Goal: Participate in discussion: Engage in conversation with other users on a specific topic

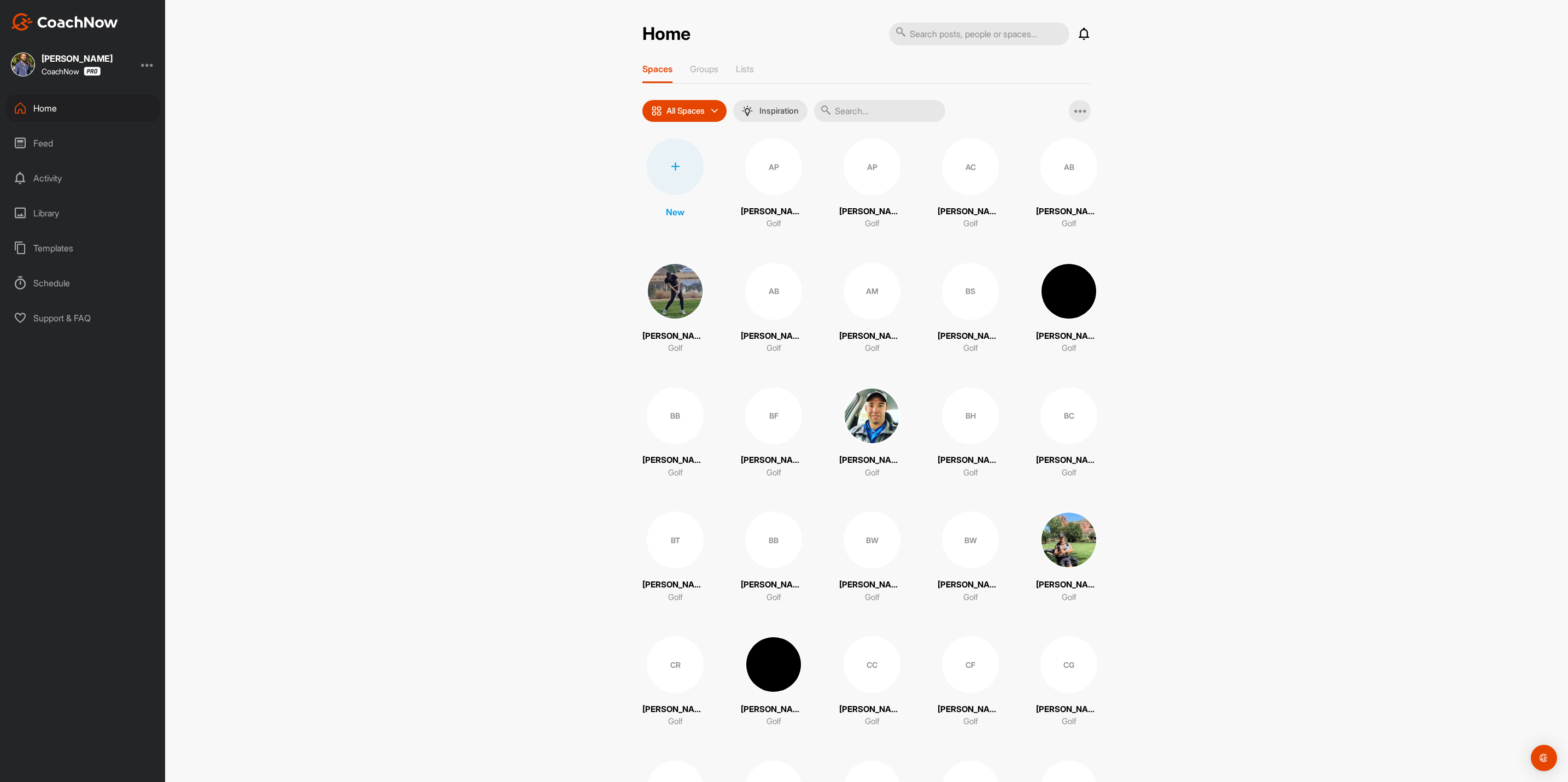
click at [43, 98] on div "Home" at bounding box center [83, 108] width 154 height 28
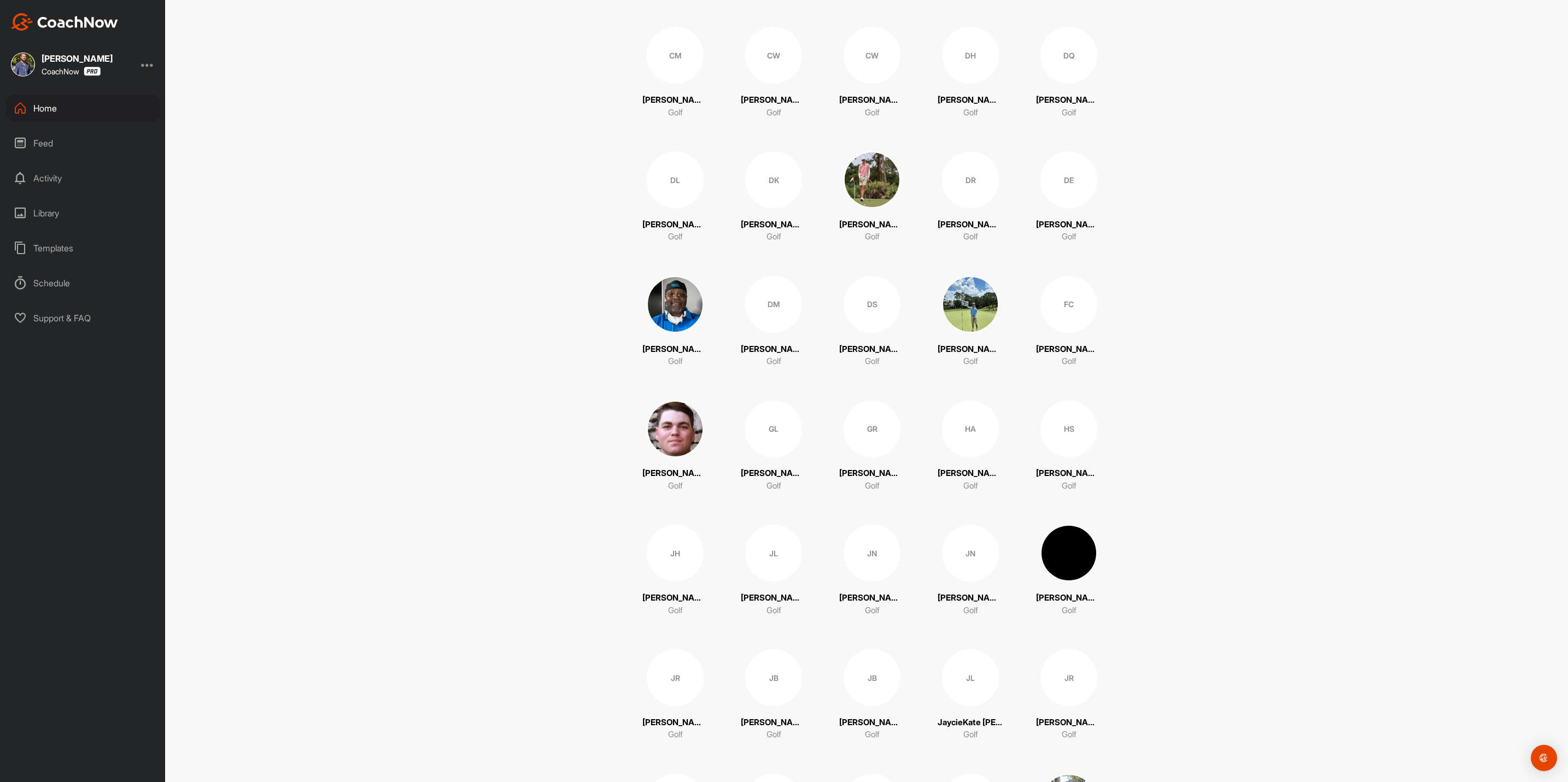
scroll to position [984, 0]
click at [668, 554] on div "JH" at bounding box center [676, 552] width 57 height 57
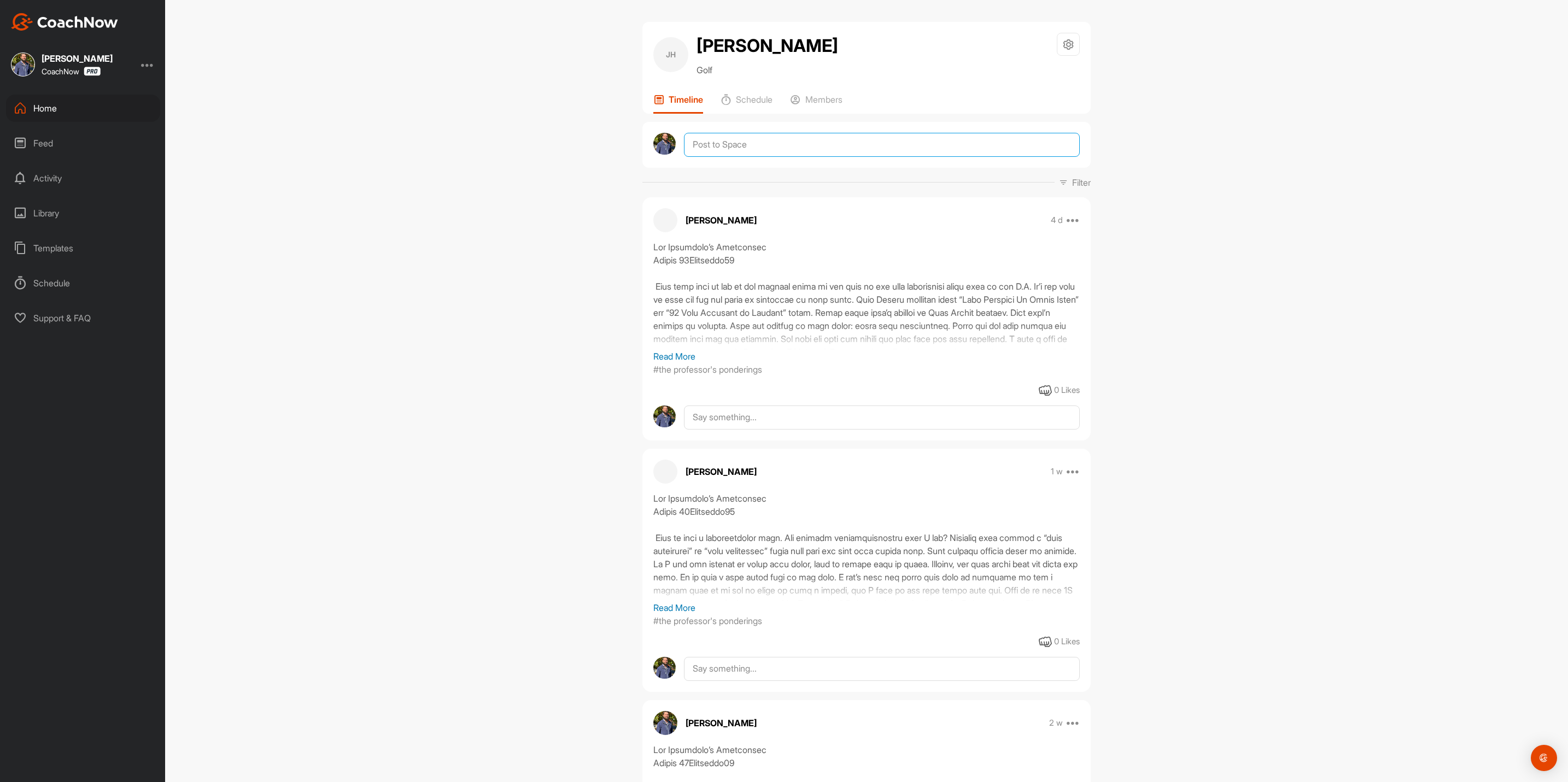
click at [743, 143] on textarea at bounding box center [881, 145] width 395 height 24
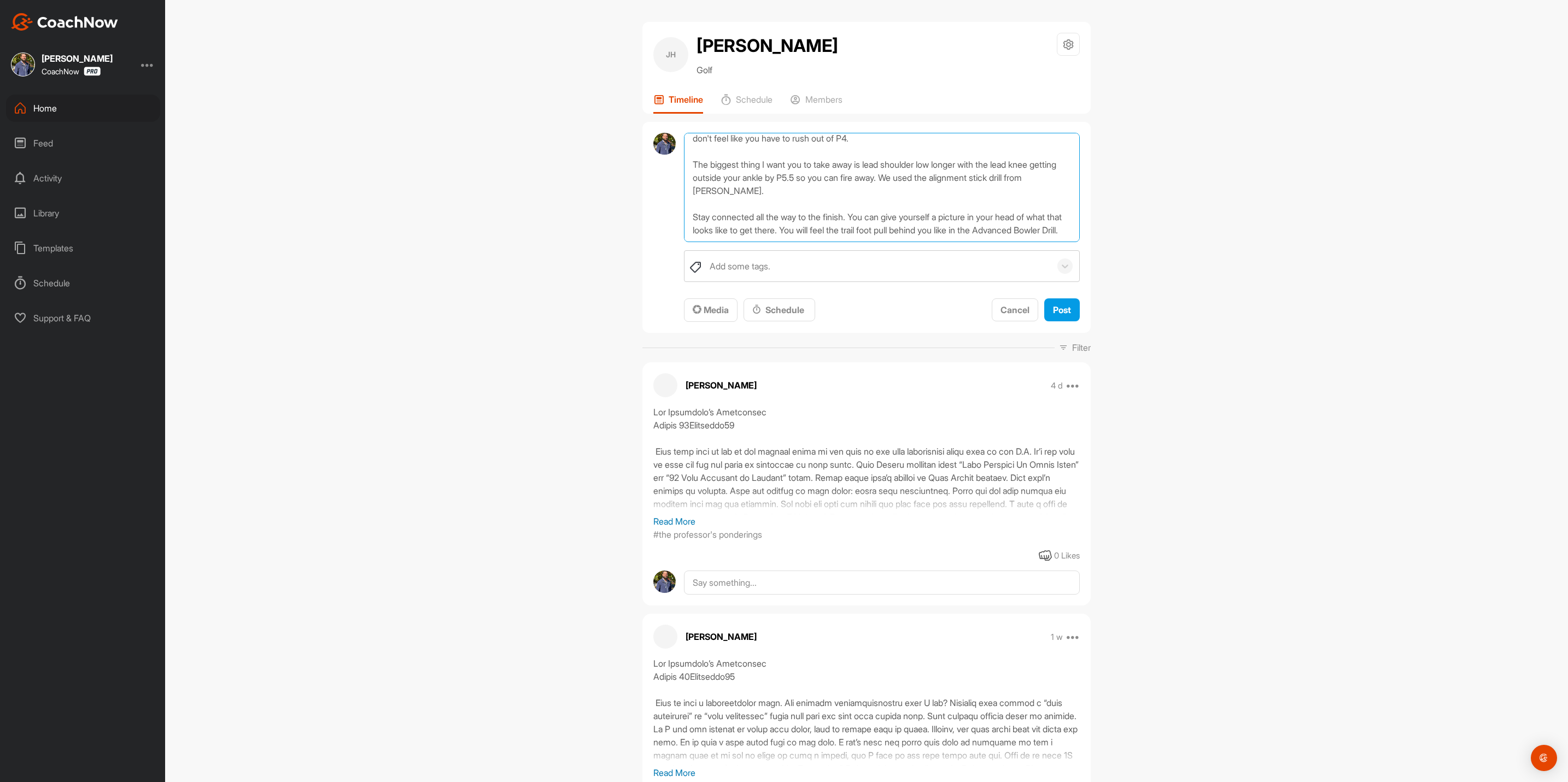
scroll to position [132, 0]
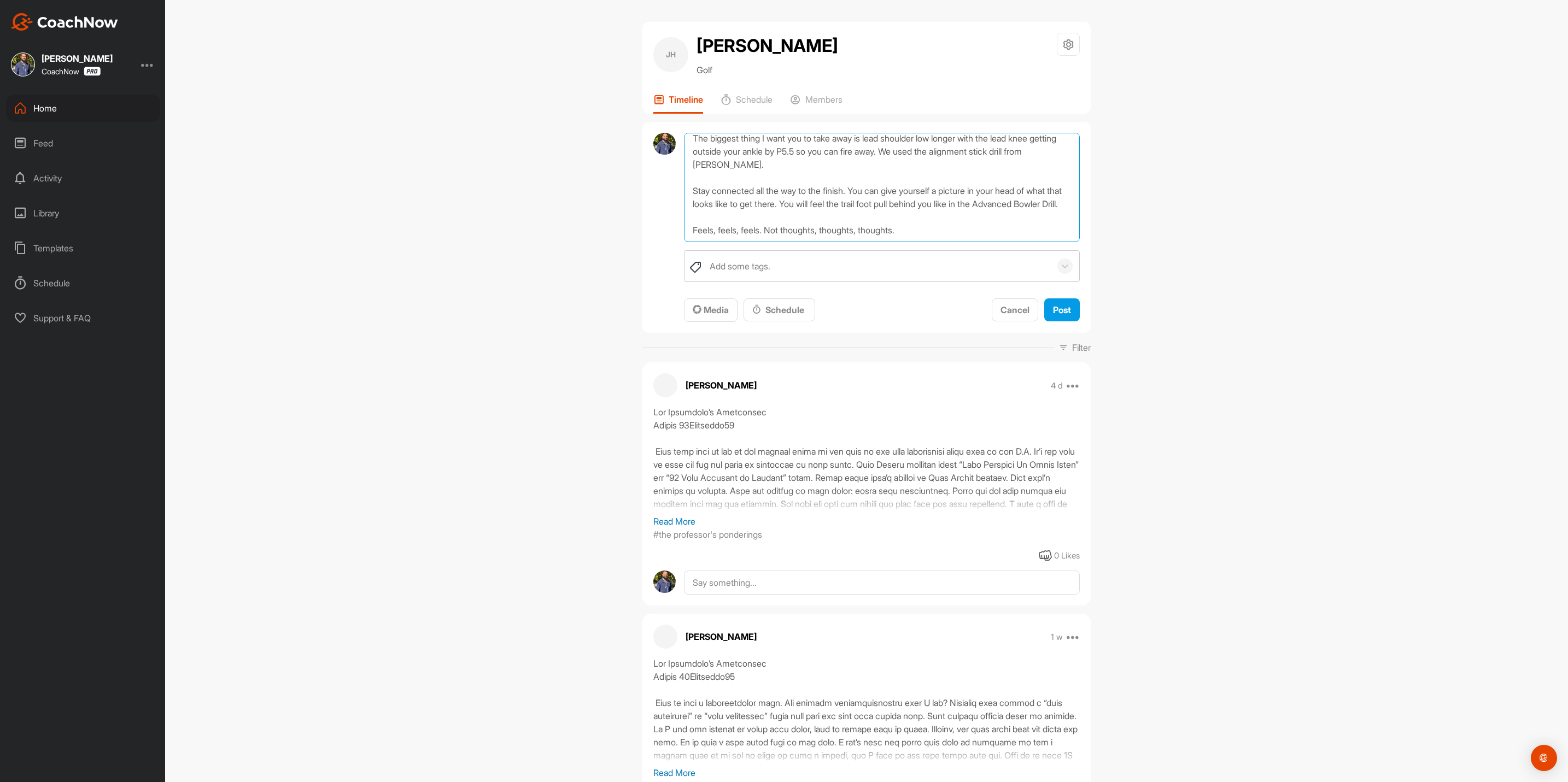
click at [774, 235] on textarea "Lesson wrap up: Working on ball striking. Very thin and out to the right. It's …" at bounding box center [881, 187] width 395 height 109
type textarea "Lesson wrap up: Working on ball striking. Very thin and out to the right. It's …"
click at [795, 270] on div "Add some tags." at bounding box center [878, 265] width 347 height 30
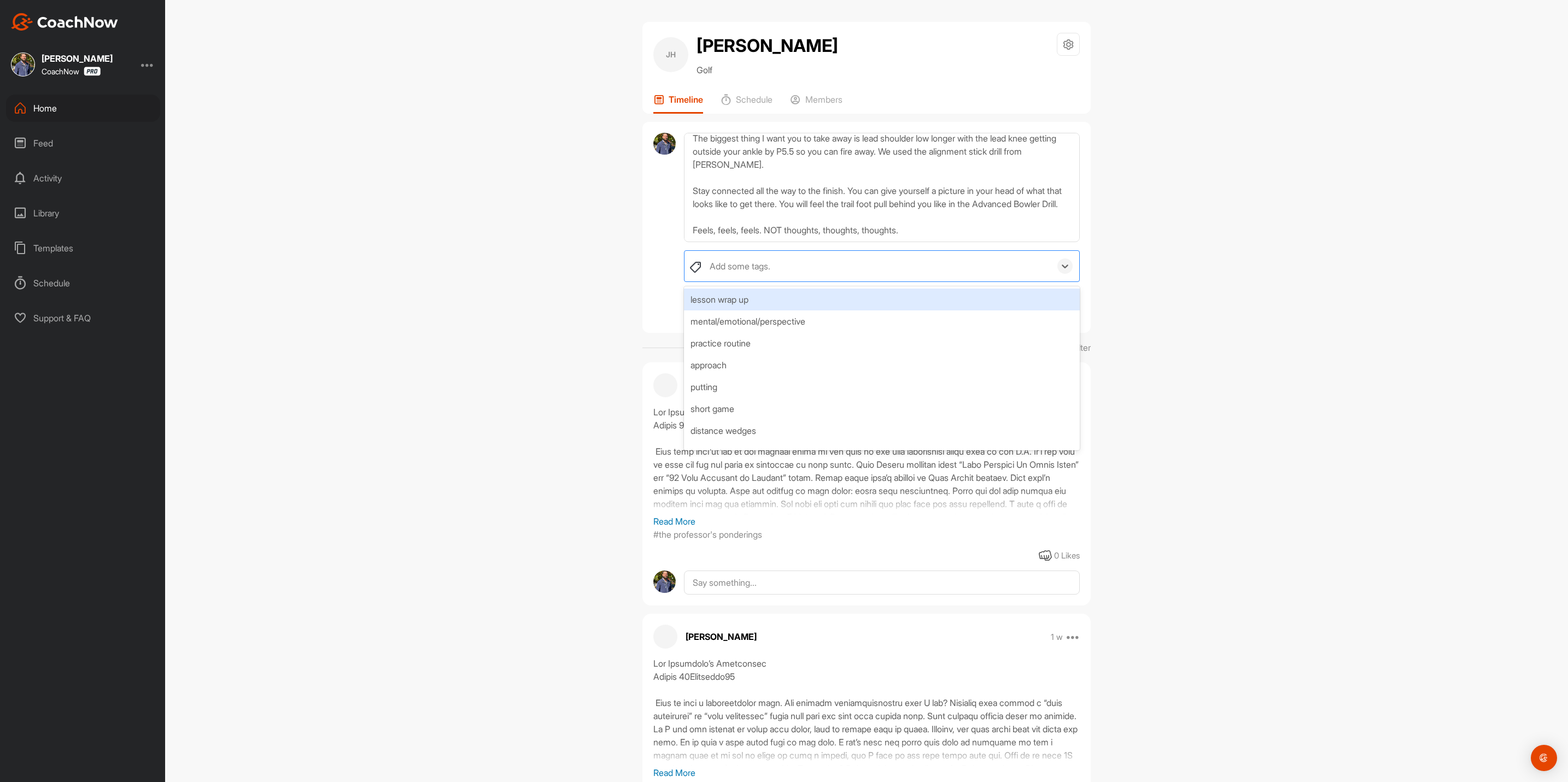
click at [761, 297] on div "lesson wrap up" at bounding box center [881, 299] width 395 height 22
click at [657, 276] on div at bounding box center [664, 227] width 23 height 190
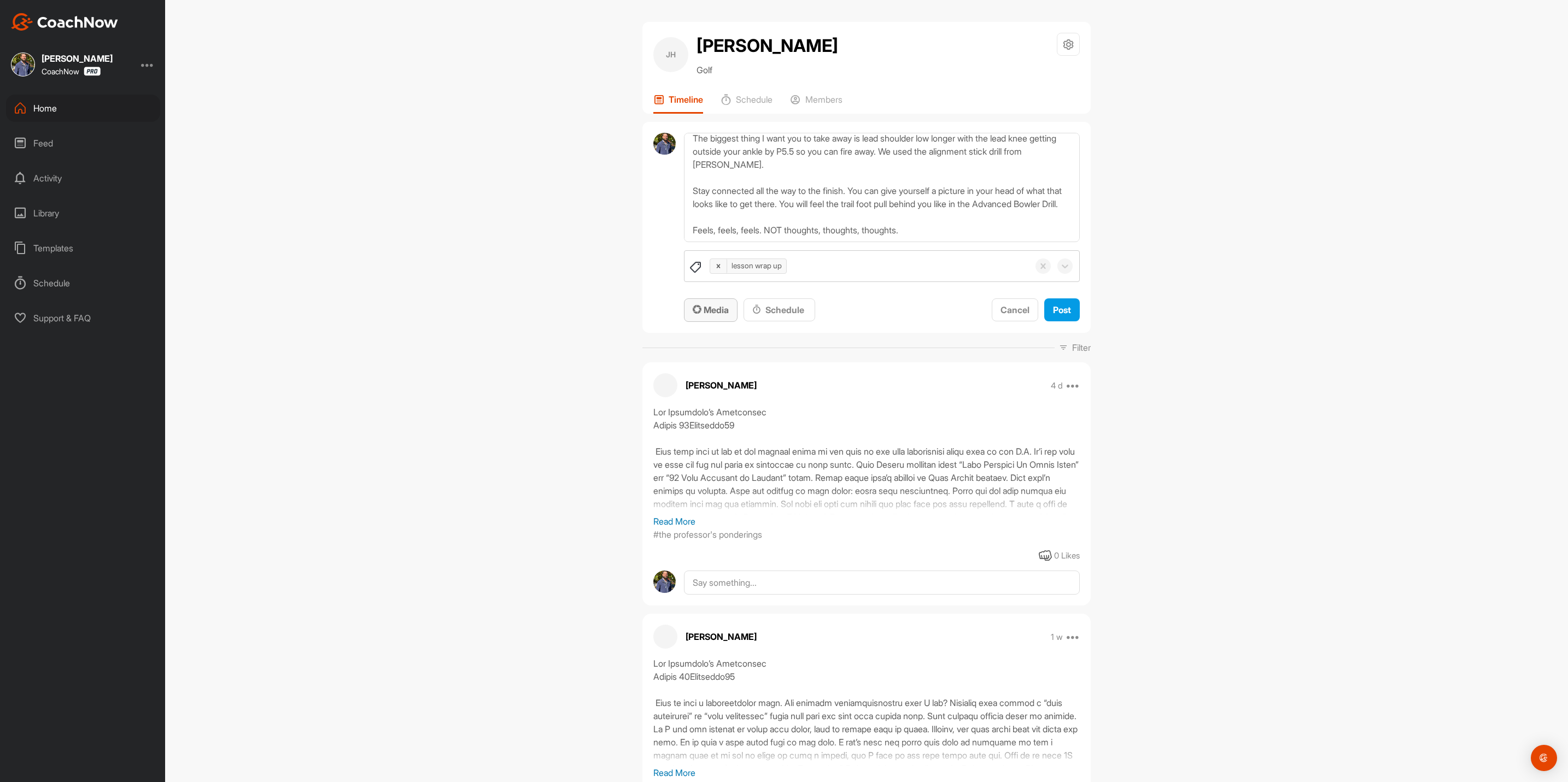
click at [705, 302] on button "Media" at bounding box center [710, 310] width 54 height 23
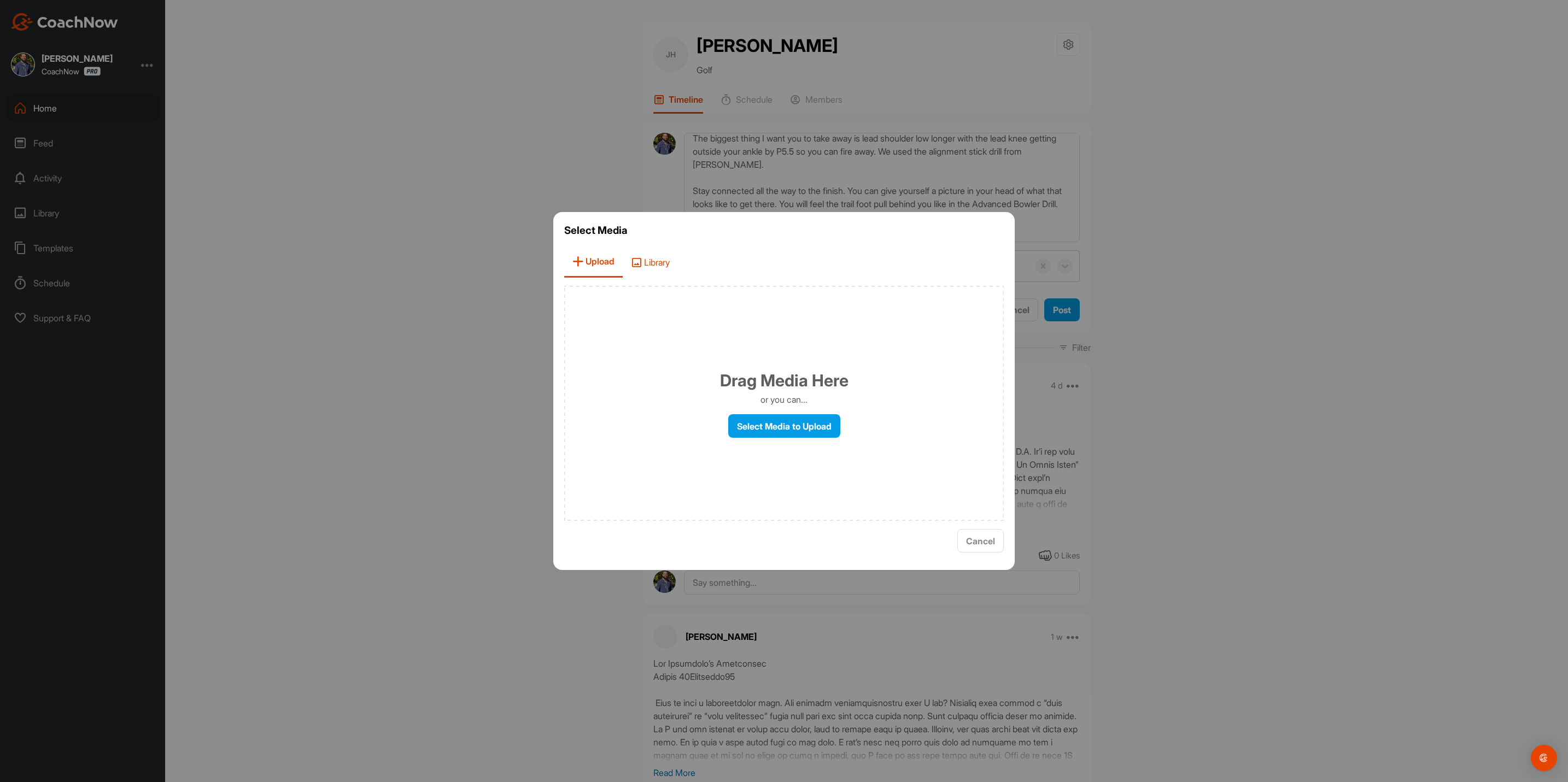
click at [650, 253] on span "Library" at bounding box center [650, 262] width 56 height 31
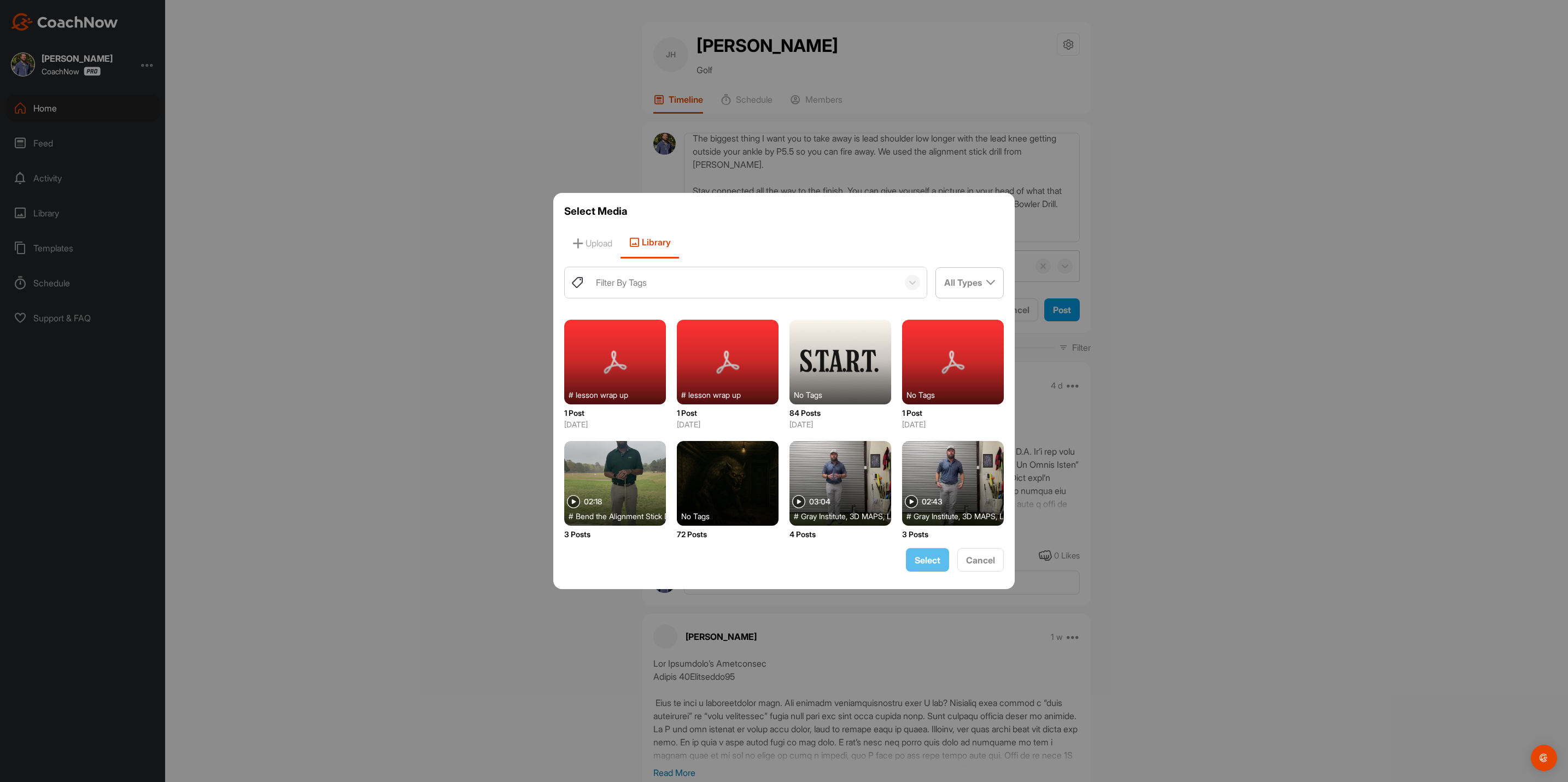
scroll to position [362, 0]
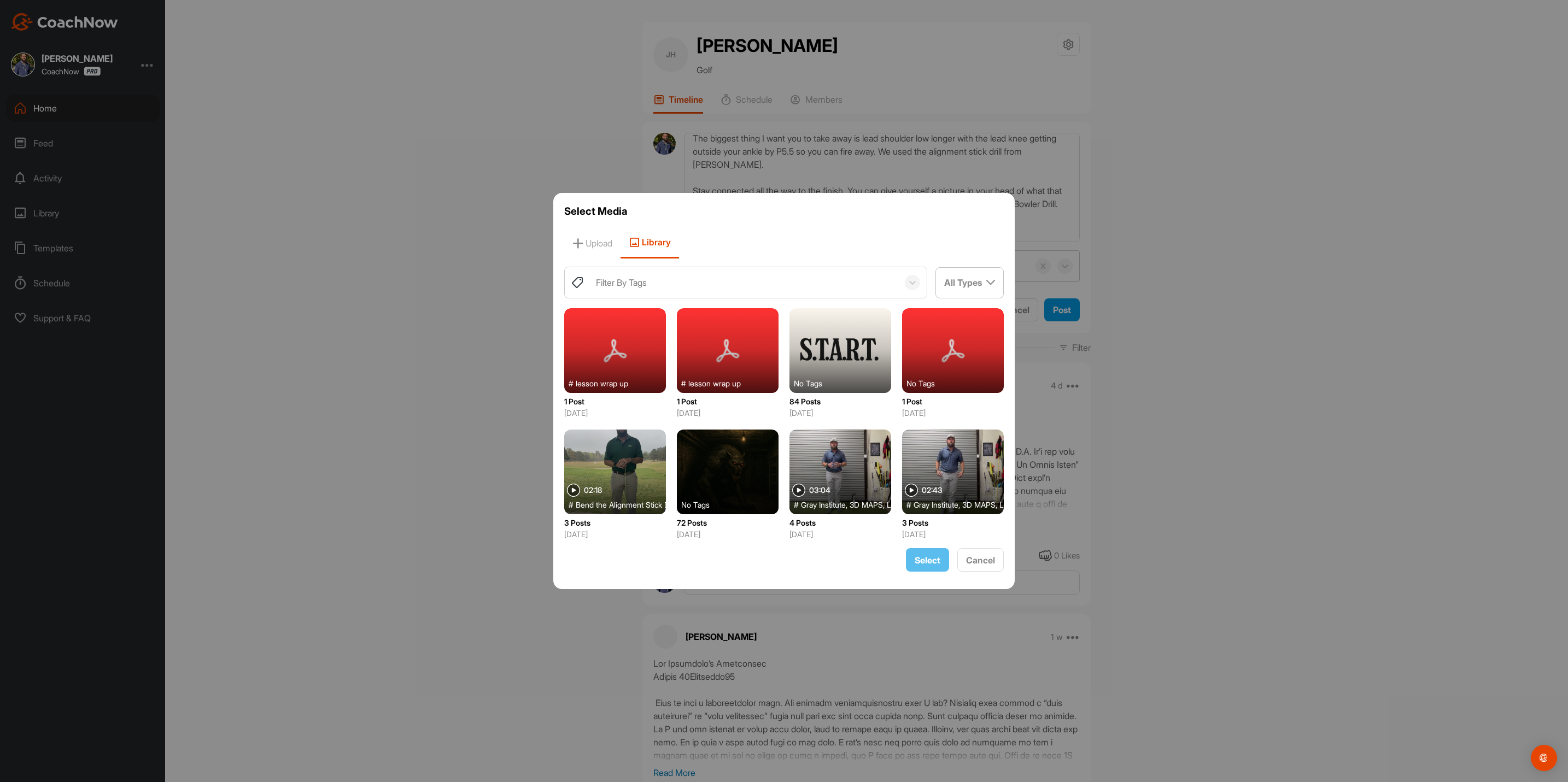
click at [604, 459] on div at bounding box center [614, 472] width 101 height 85
click at [928, 557] on span "Select" at bounding box center [927, 560] width 26 height 11
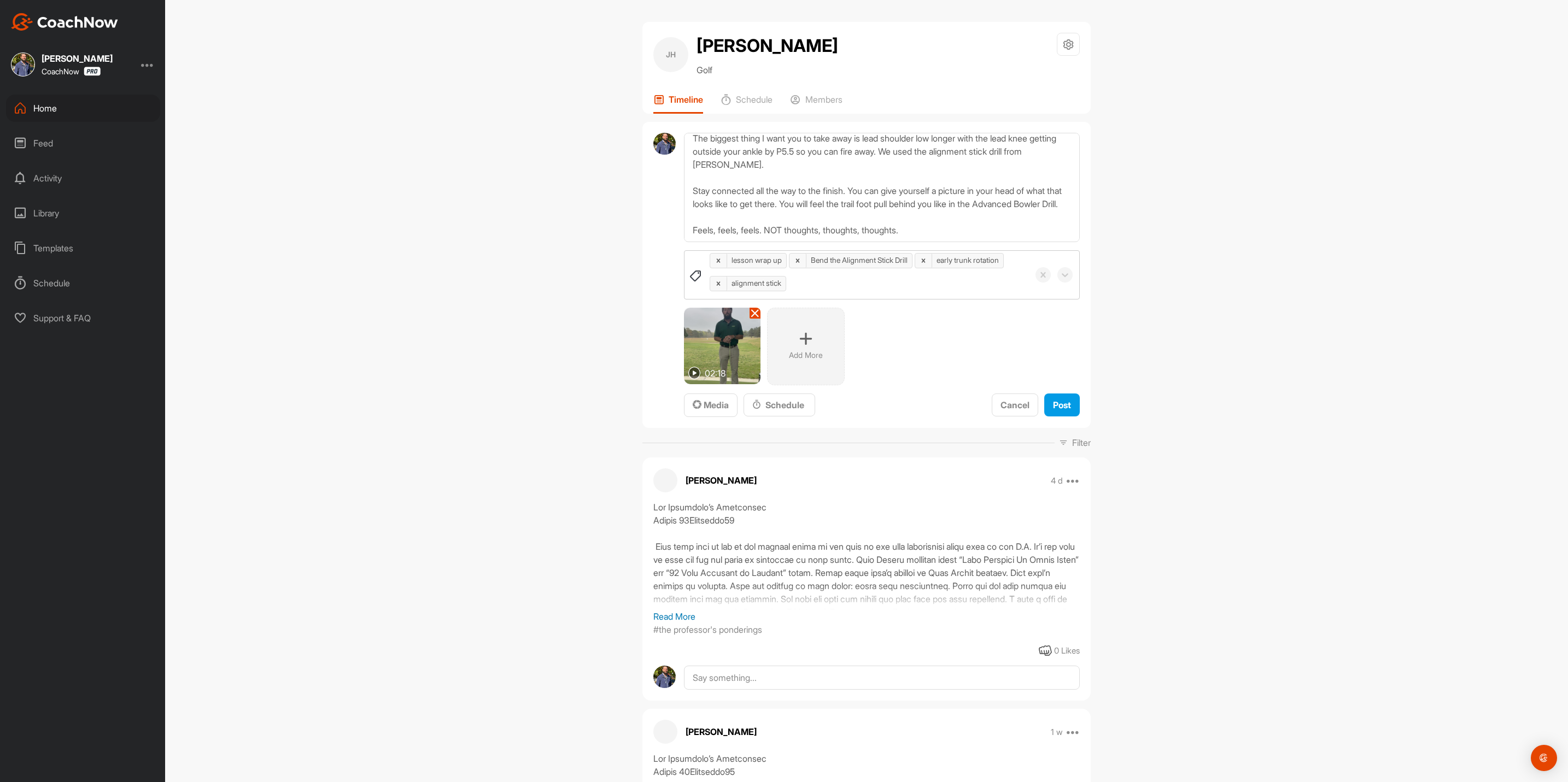
click at [809, 347] on div "Add More" at bounding box center [806, 347] width 78 height 78
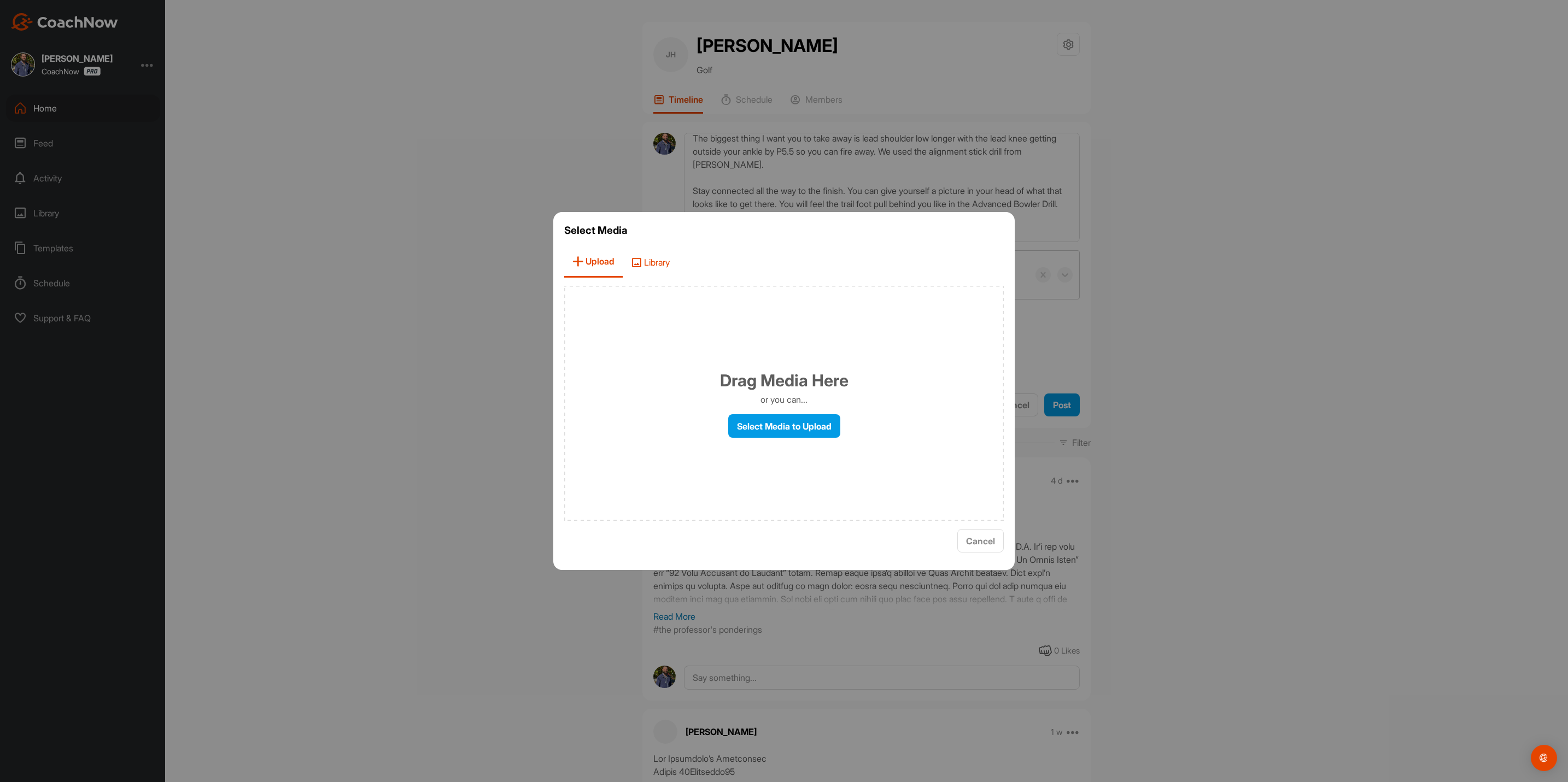
click at [663, 256] on span "Library" at bounding box center [650, 262] width 56 height 31
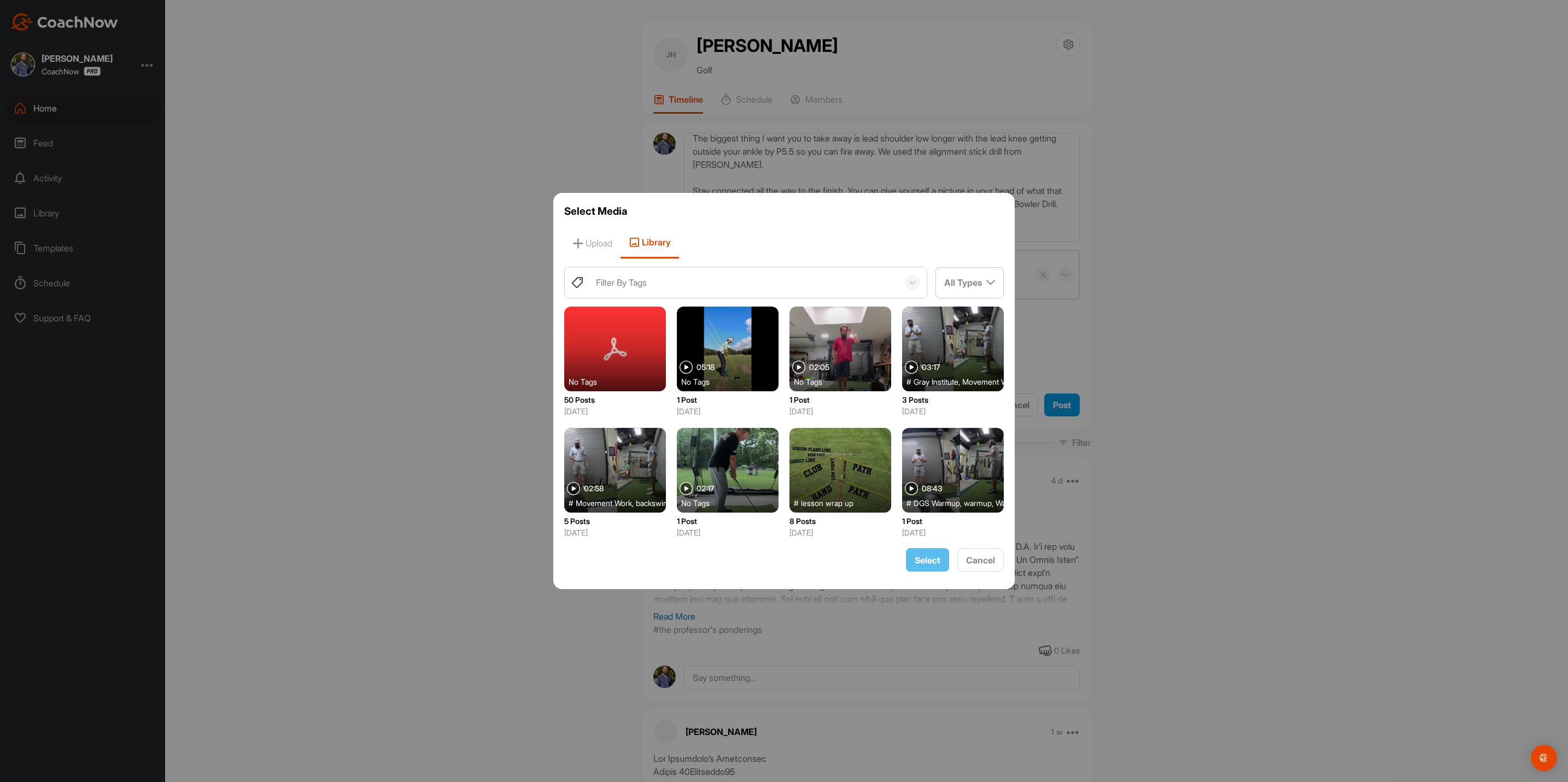
click at [664, 277] on div "Filter By Tags" at bounding box center [744, 282] width 308 height 30
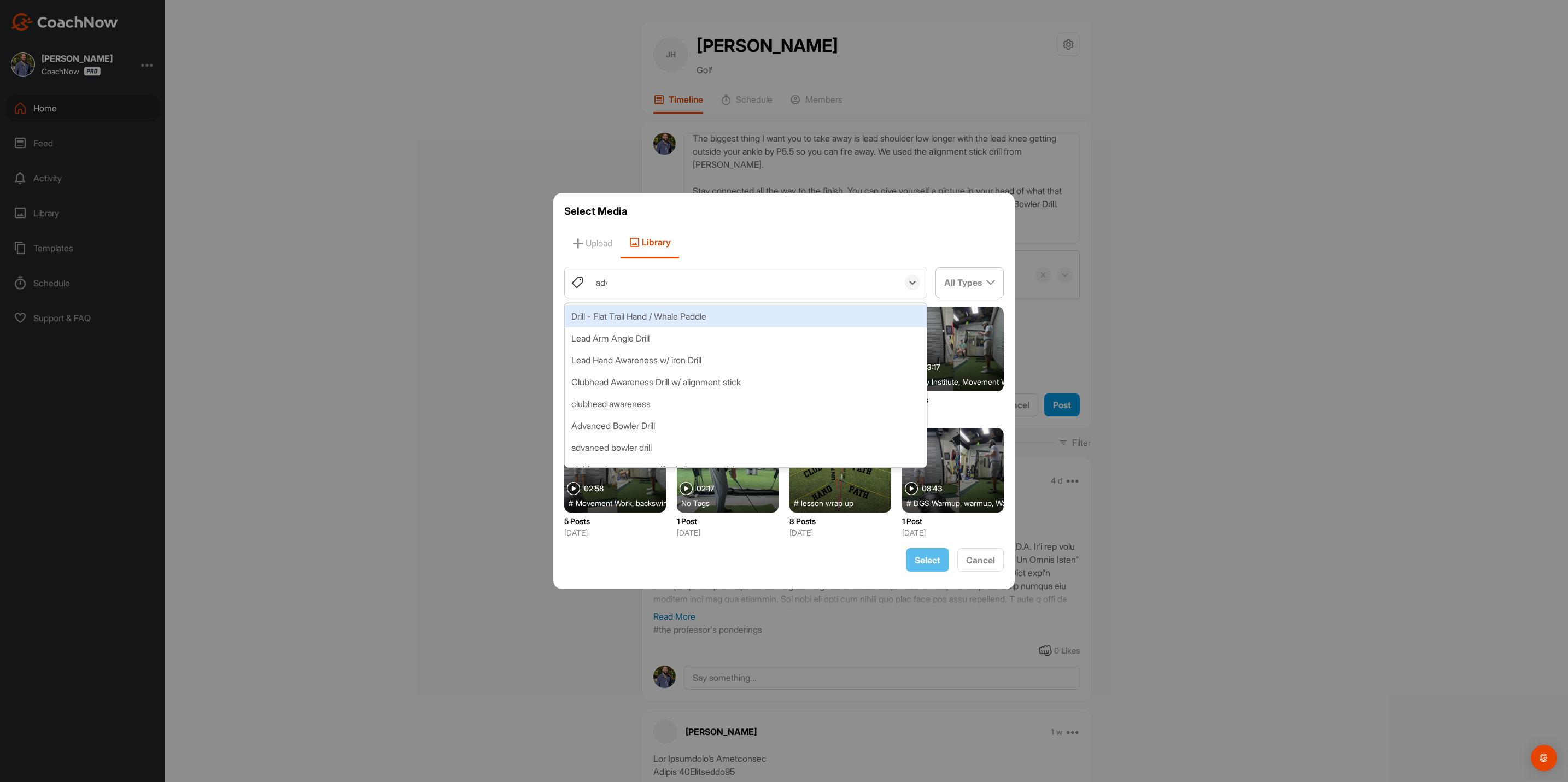
type input "adva"
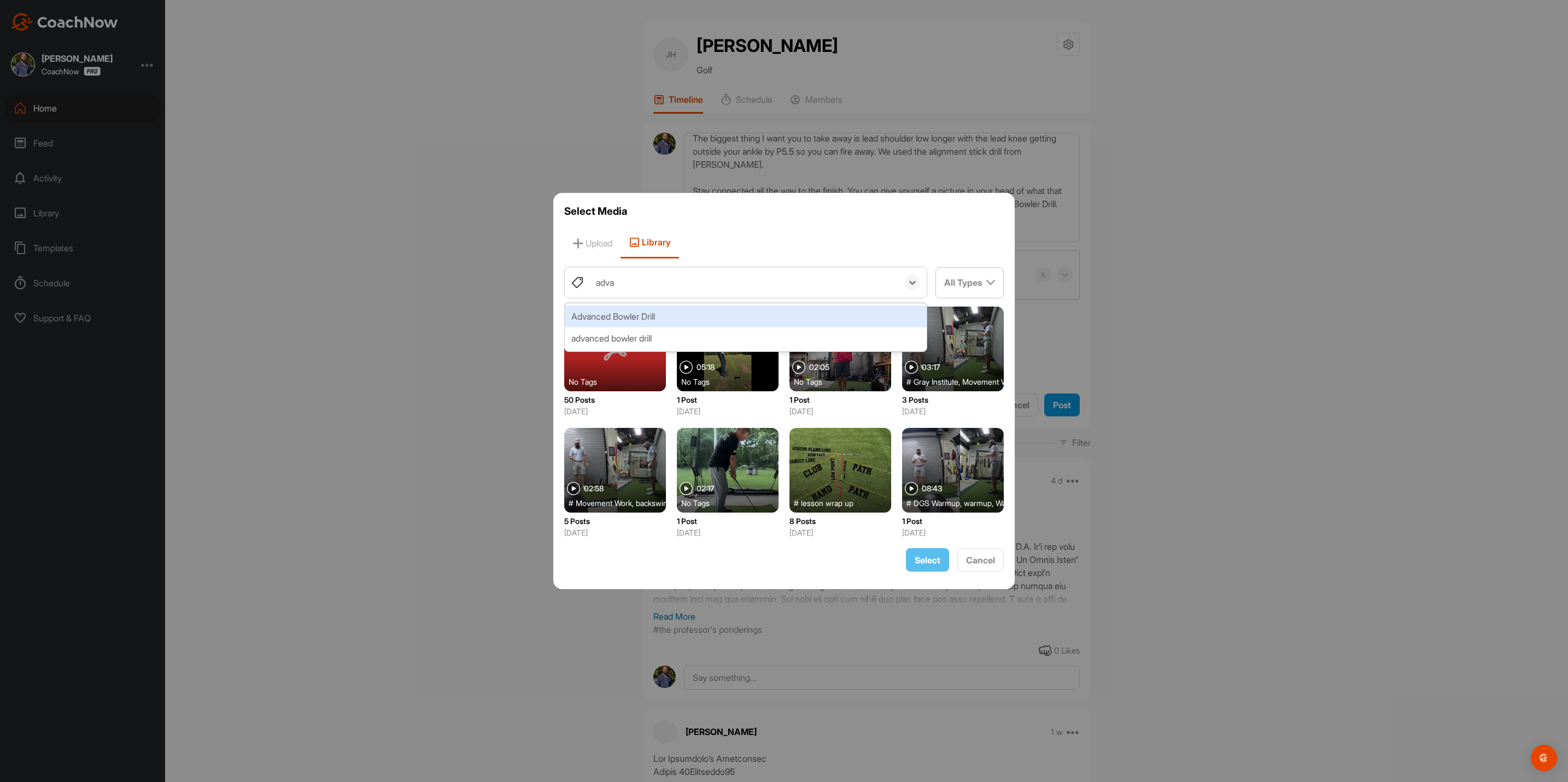
click at [657, 316] on div "Advanced Bowler Drill" at bounding box center [745, 316] width 362 height 22
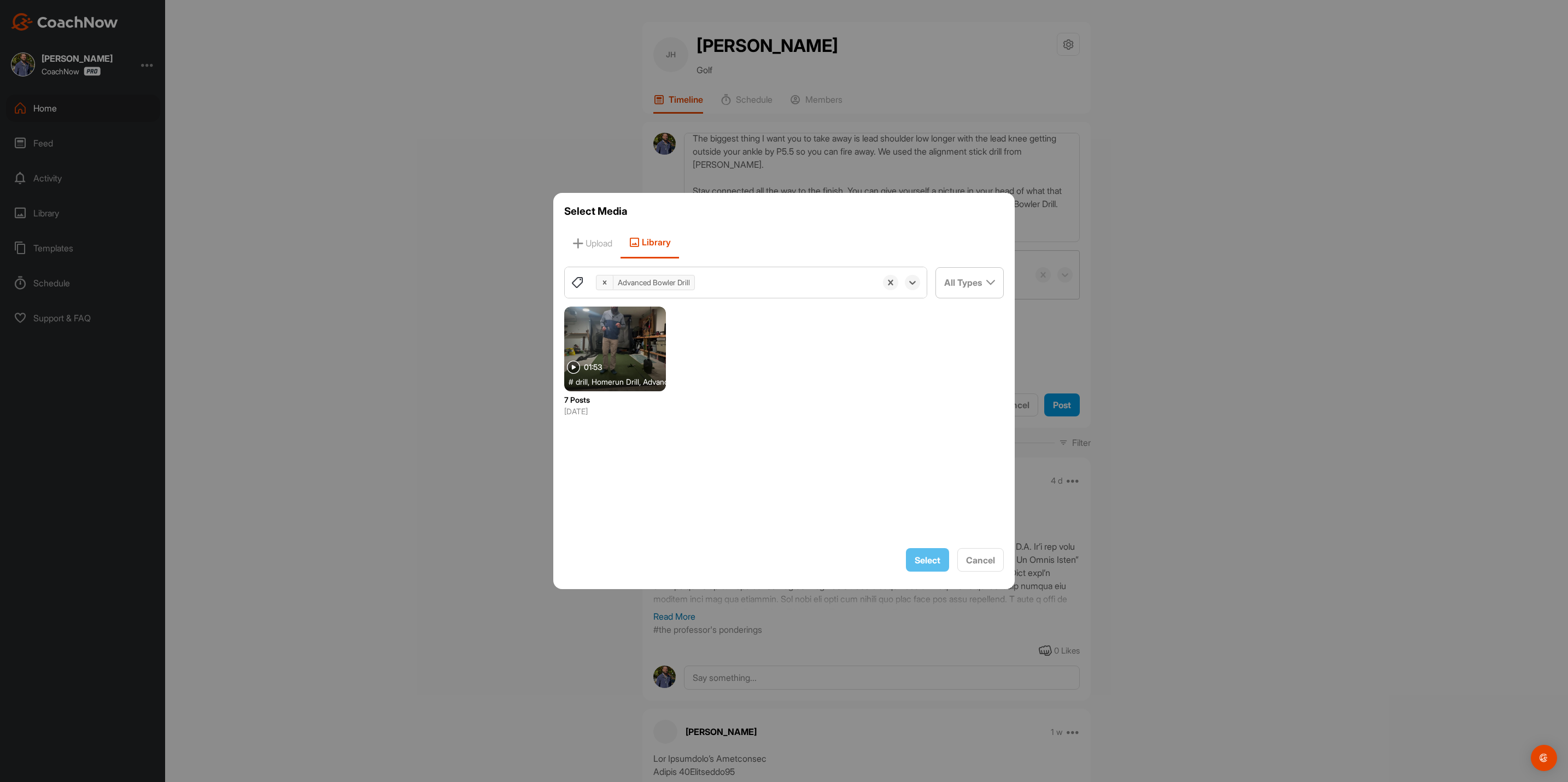
click at [632, 336] on div at bounding box center [614, 349] width 101 height 85
click at [931, 563] on span "Select" at bounding box center [927, 560] width 26 height 11
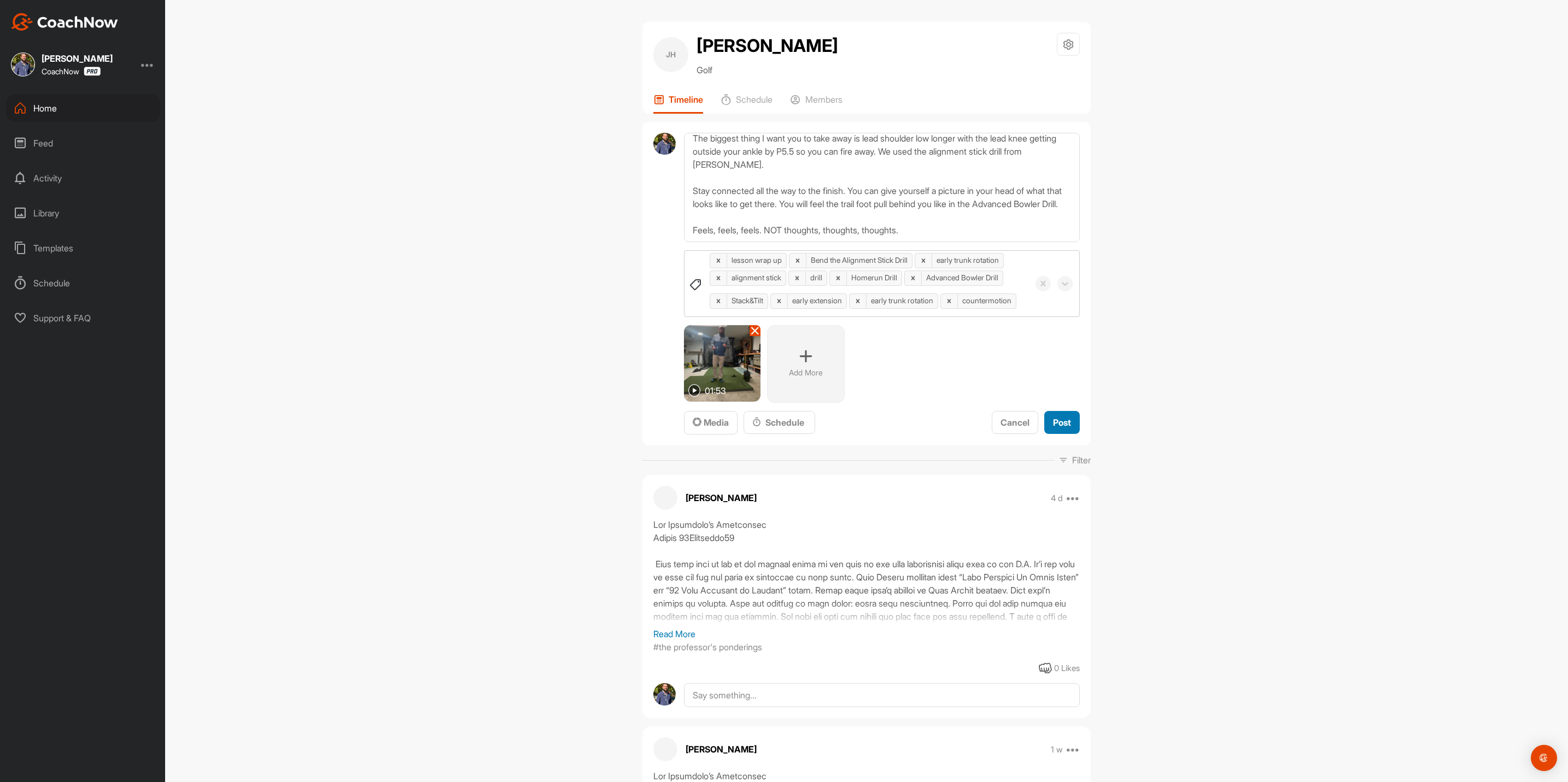
click at [1053, 428] on span "Post" at bounding box center [1062, 422] width 18 height 11
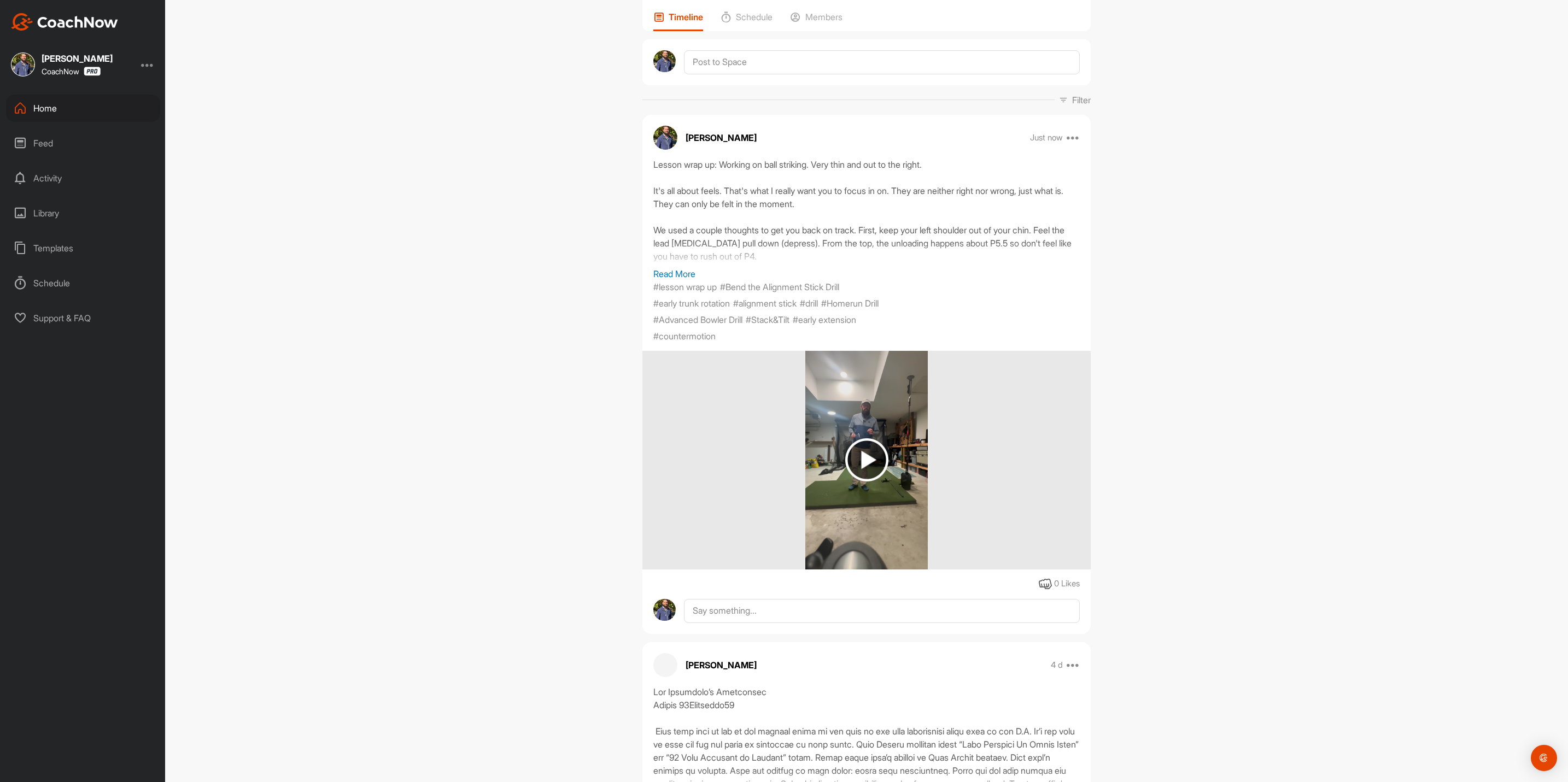
scroll to position [82, 0]
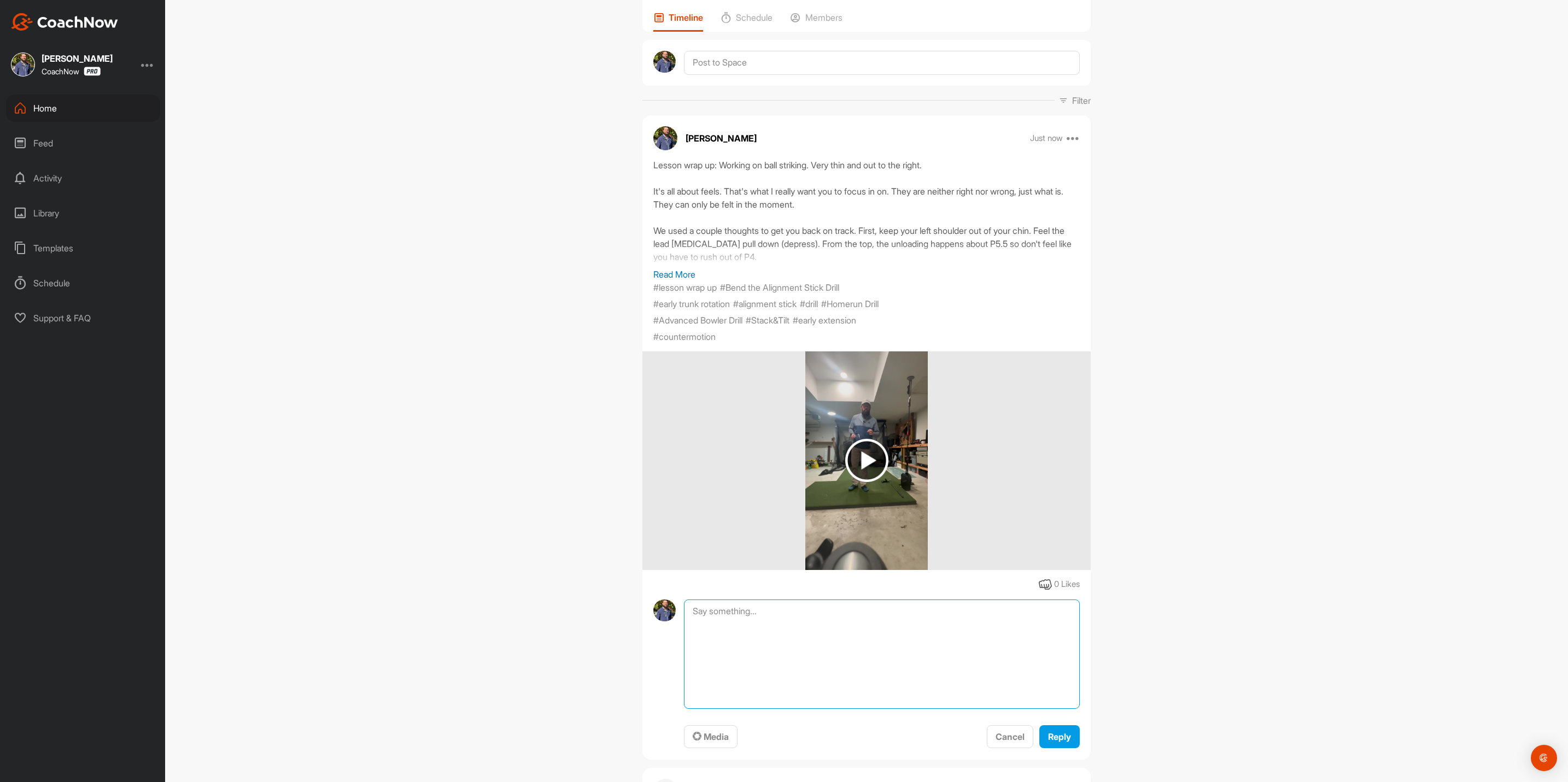
click at [850, 609] on textarea at bounding box center [881, 654] width 395 height 109
click at [709, 743] on button "Media" at bounding box center [710, 736] width 54 height 23
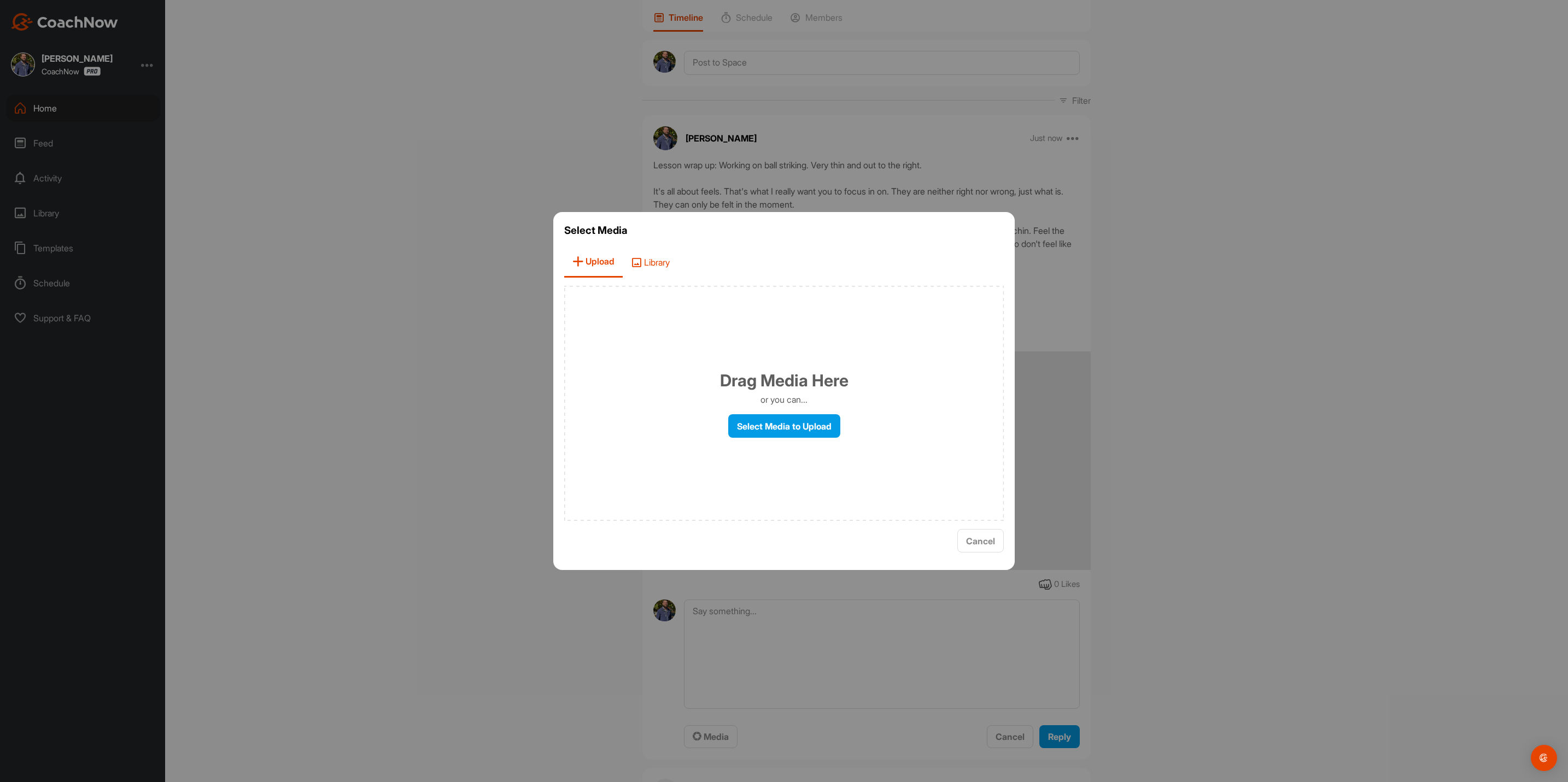
click at [649, 263] on span "Library" at bounding box center [650, 262] width 56 height 31
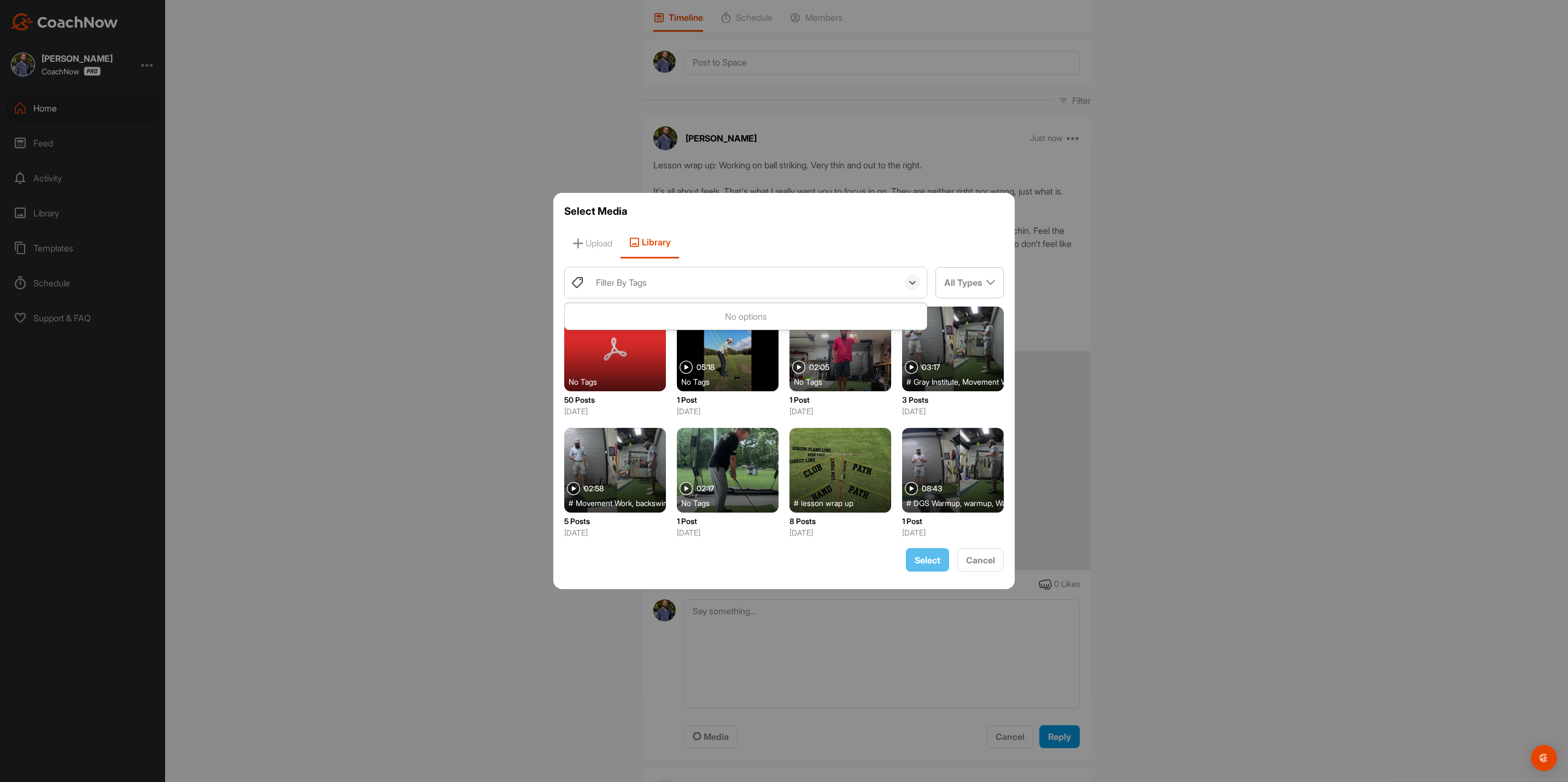
click at [643, 280] on div "Filter By Tags" at bounding box center [621, 282] width 51 height 13
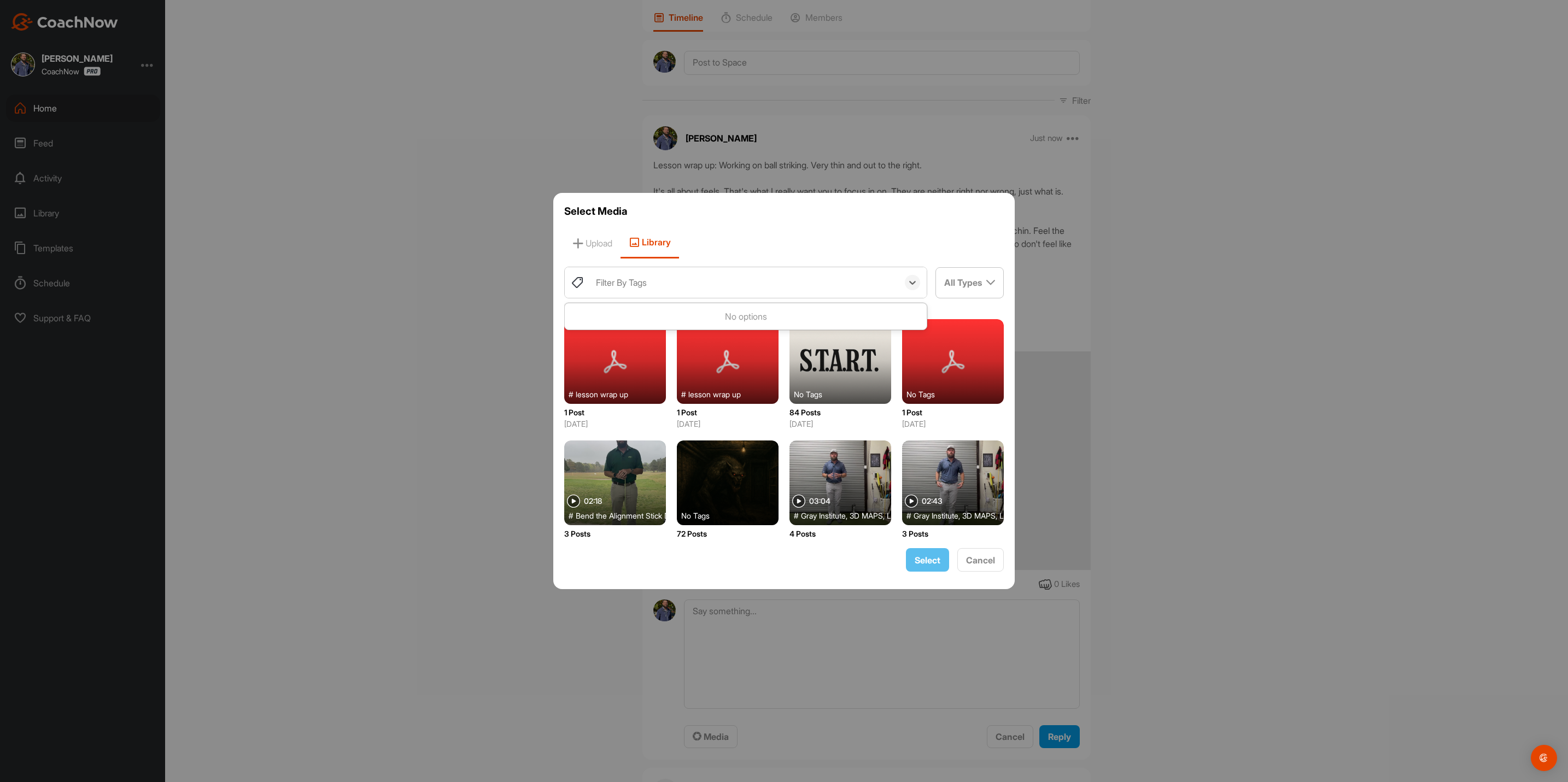
scroll to position [362, 0]
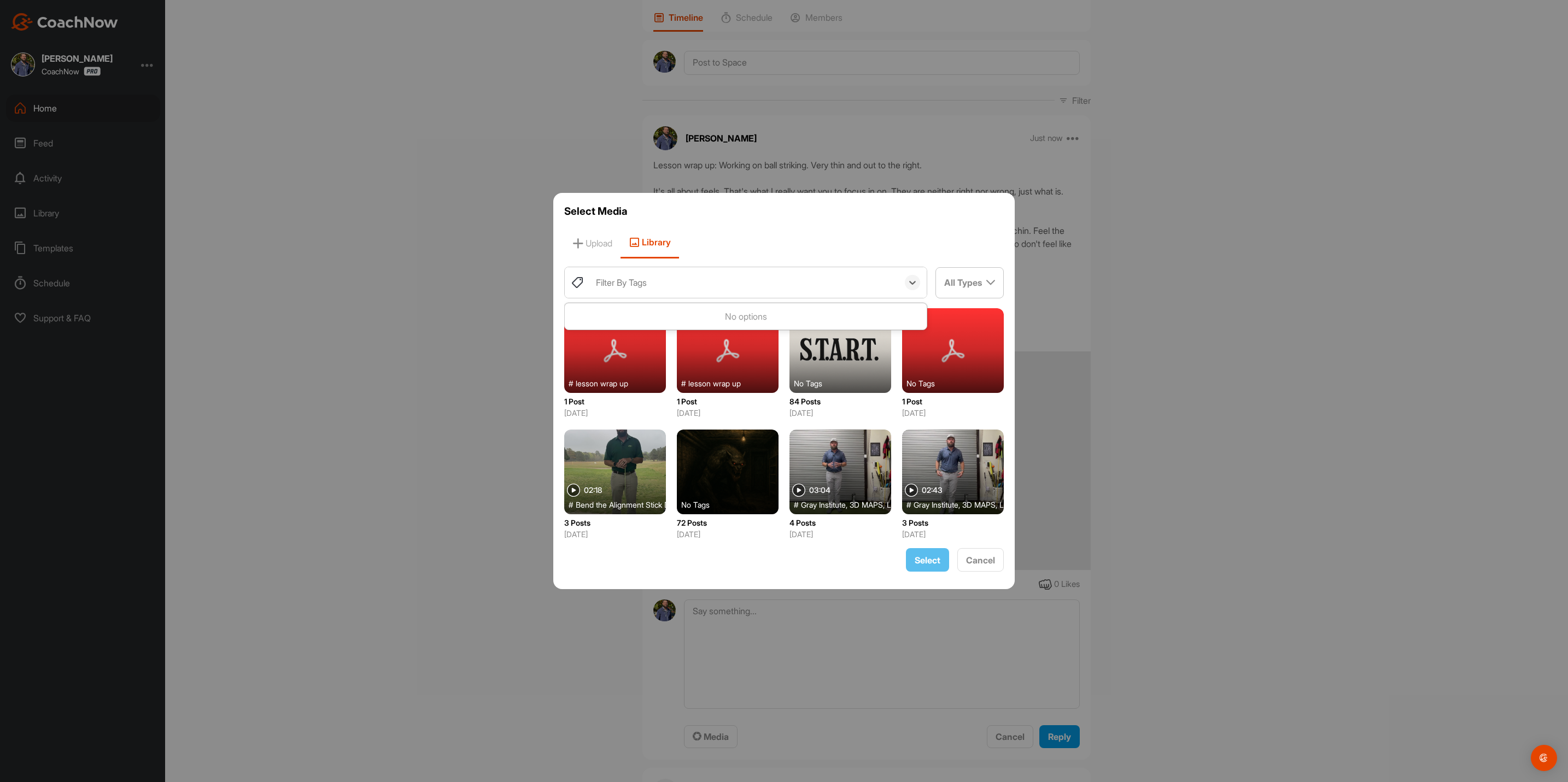
click at [617, 482] on div at bounding box center [614, 472] width 101 height 85
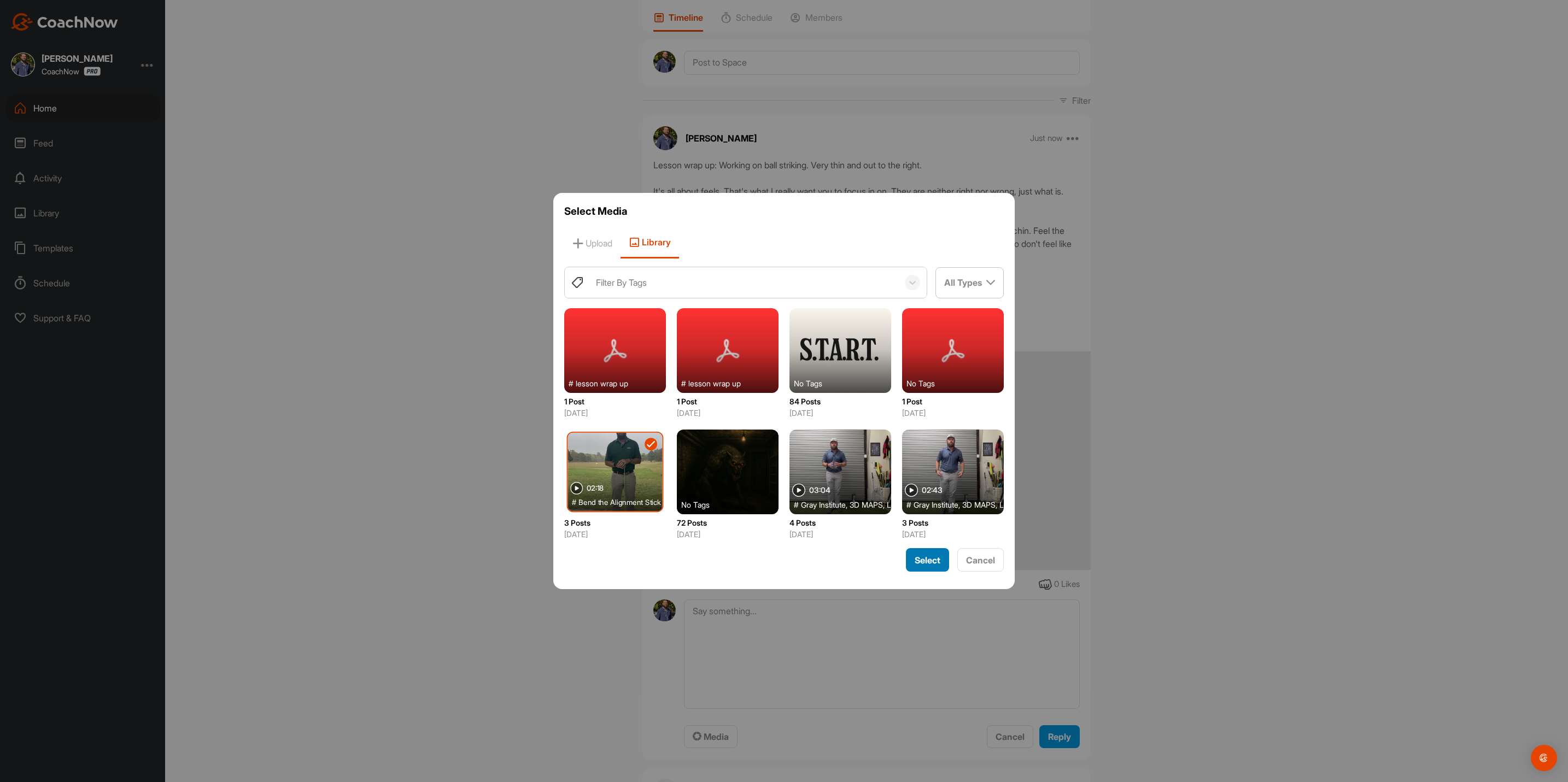
click at [926, 567] on button "Select" at bounding box center [927, 559] width 43 height 23
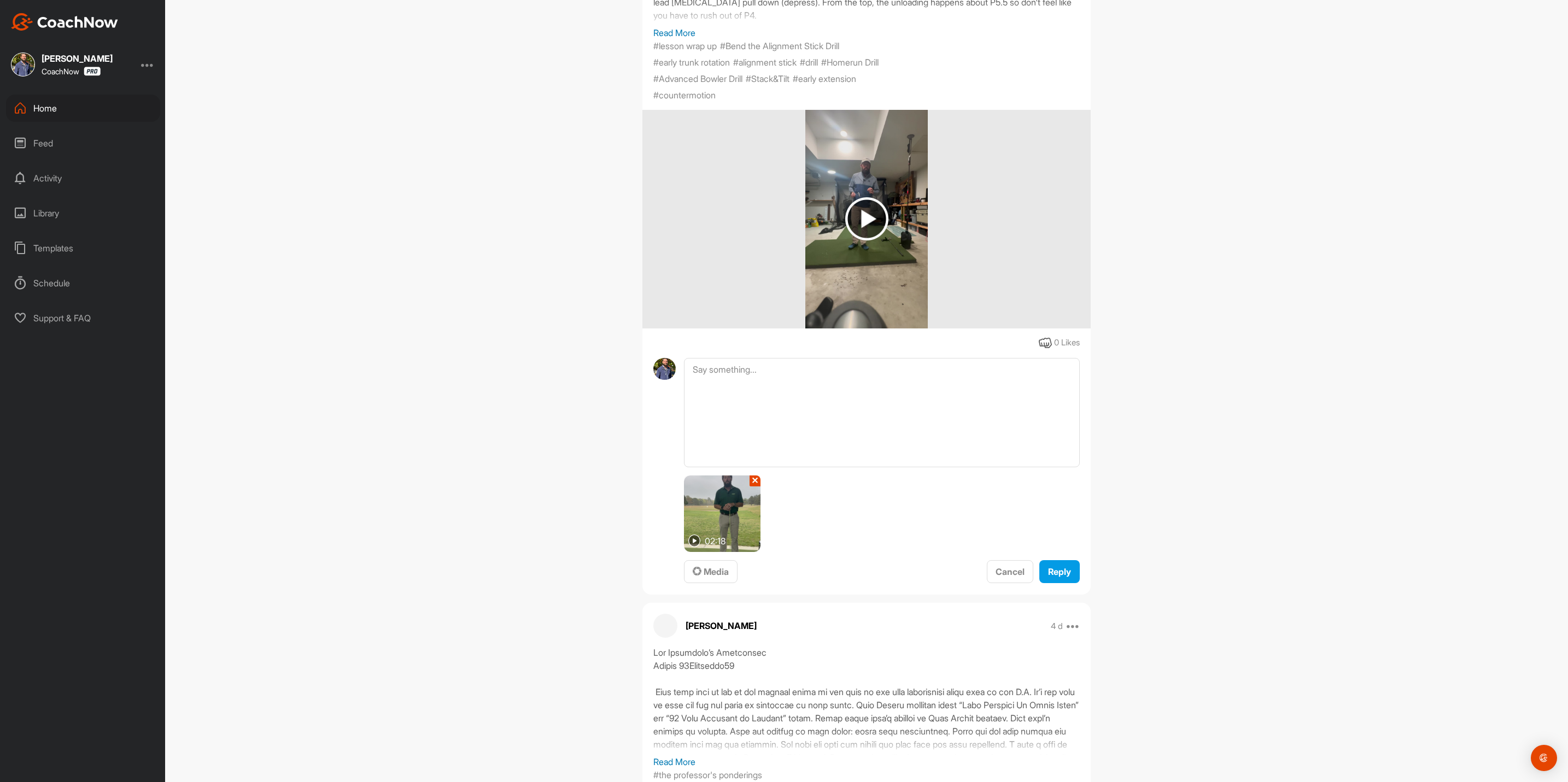
scroll to position [328, 0]
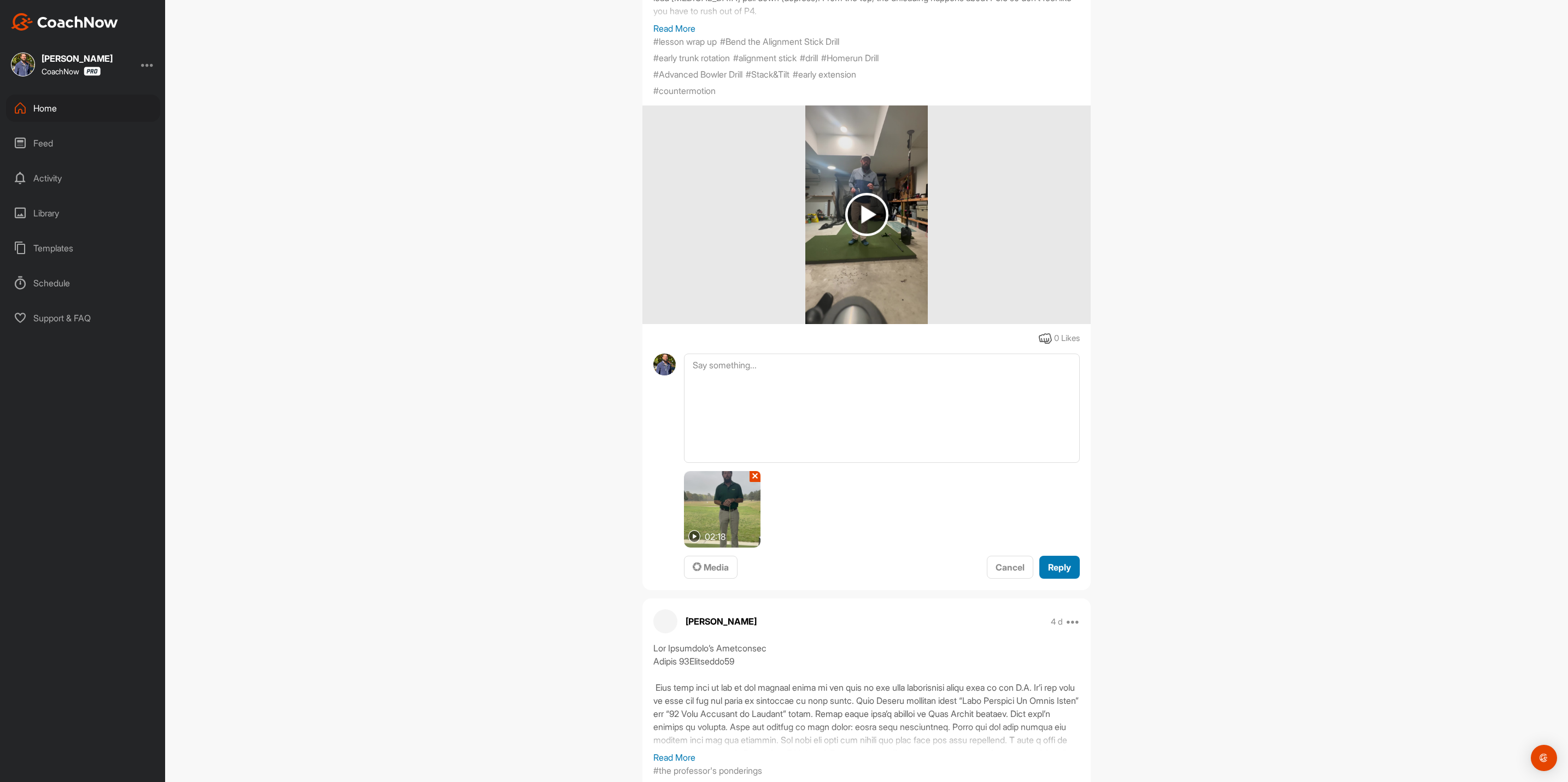
click at [1055, 570] on span "Reply" at bounding box center [1059, 567] width 23 height 11
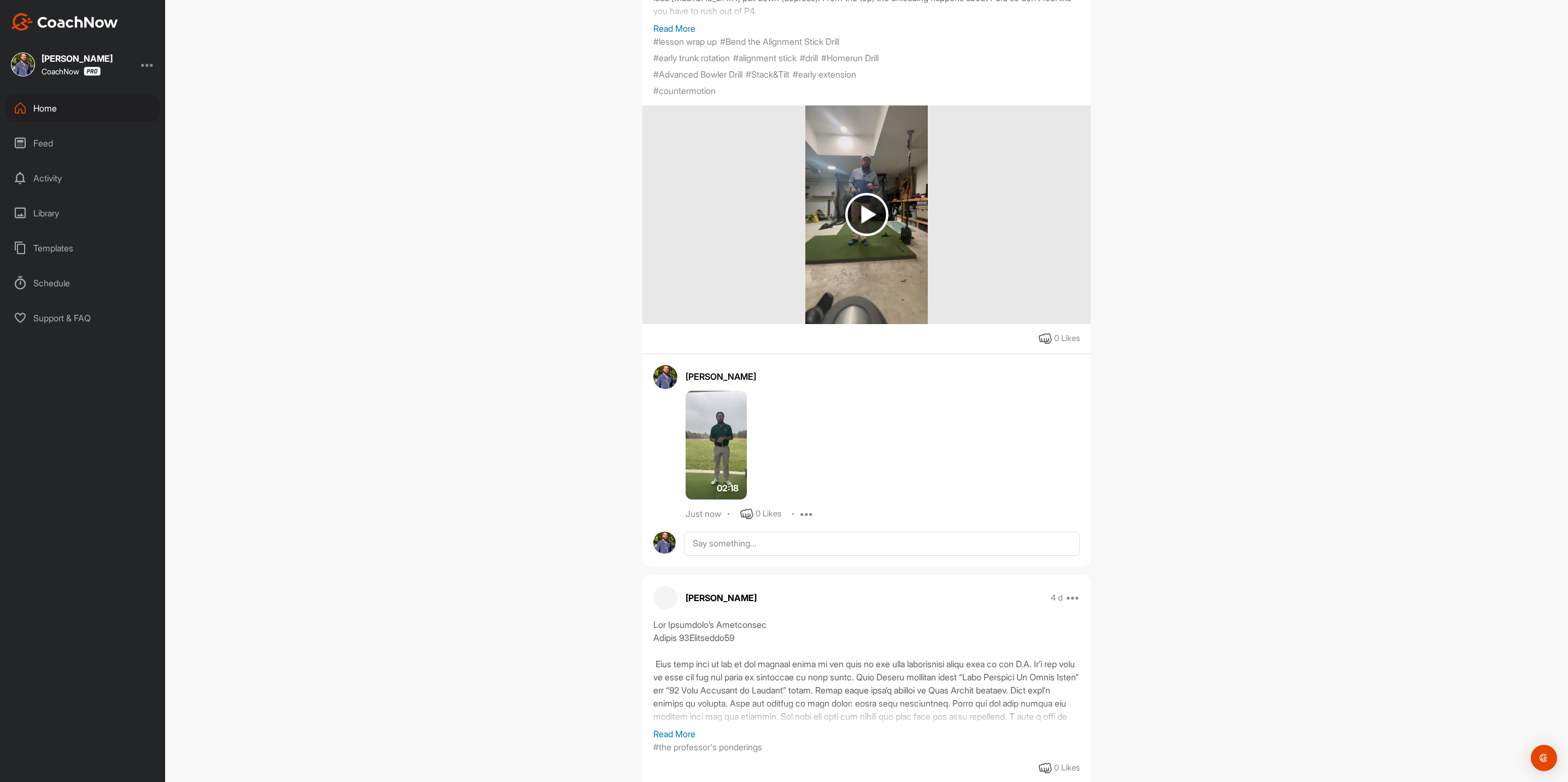
scroll to position [0, 0]
